Goal: Information Seeking & Learning: Learn about a topic

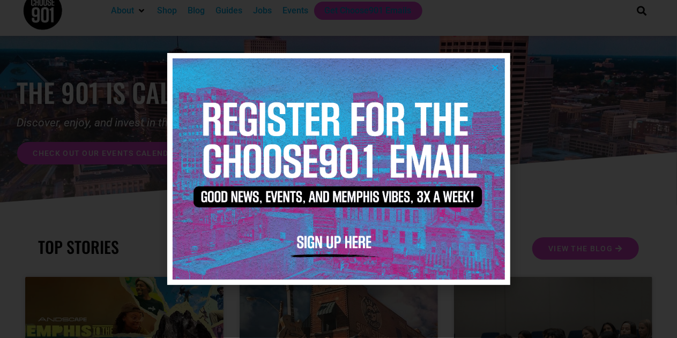
click at [495, 69] on icon "Close" at bounding box center [495, 68] width 8 height 8
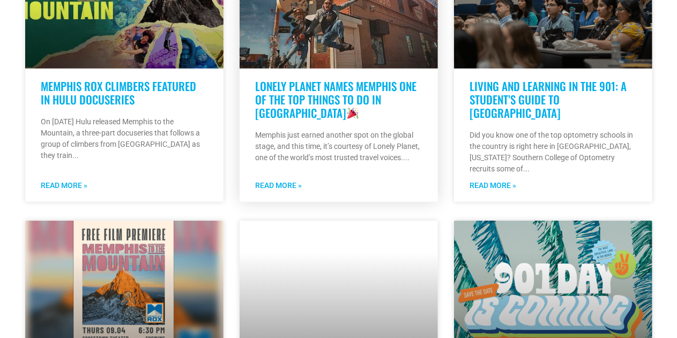
scroll to position [352, 0]
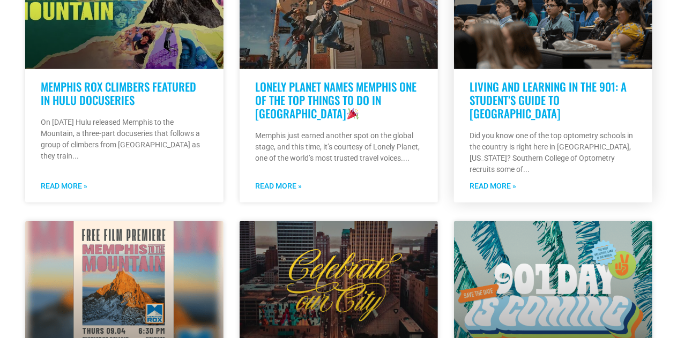
click at [492, 107] on link "Living and learning in the 901: A student’s guide to [GEOGRAPHIC_DATA]" at bounding box center [548, 99] width 157 height 43
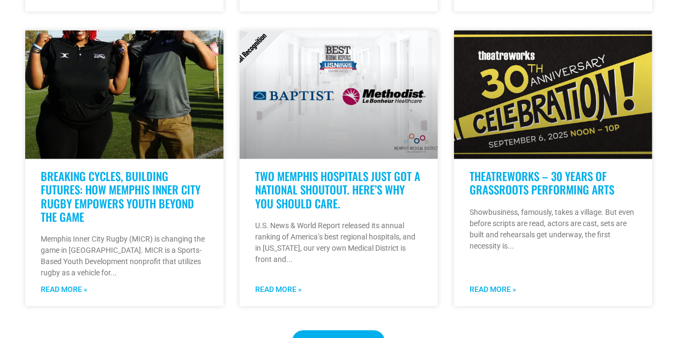
scroll to position [851, 0]
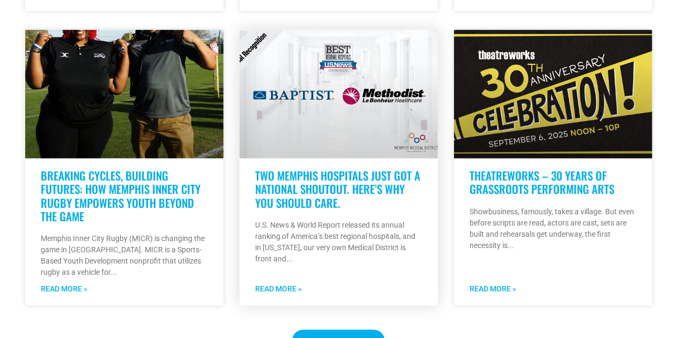
click at [310, 179] on link "Two Memphis Hospitals Just Got a National Shoutout. Here’s Why You Should Care." at bounding box center [338, 189] width 165 height 43
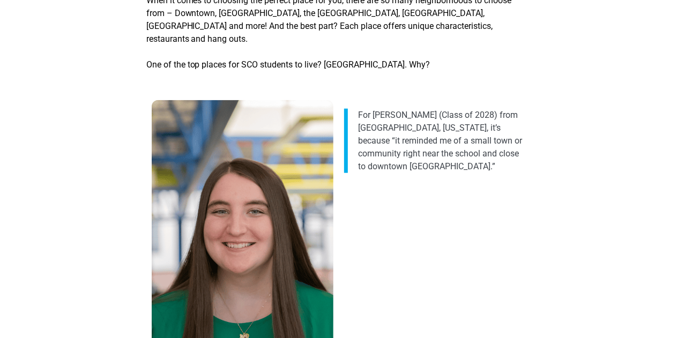
scroll to position [494, 0]
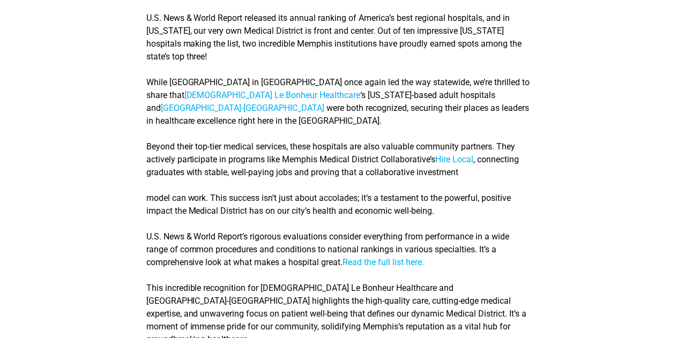
scroll to position [332, 0]
